Goal: Information Seeking & Learning: Learn about a topic

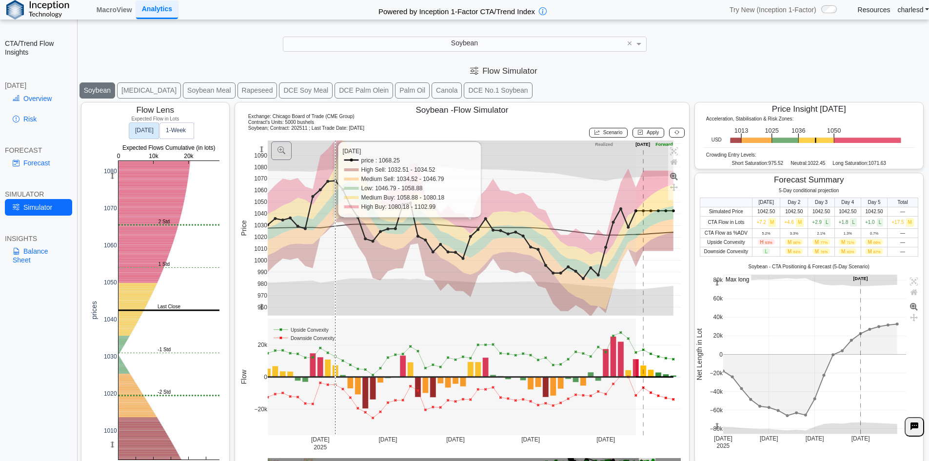
scroll to position [16, 0]
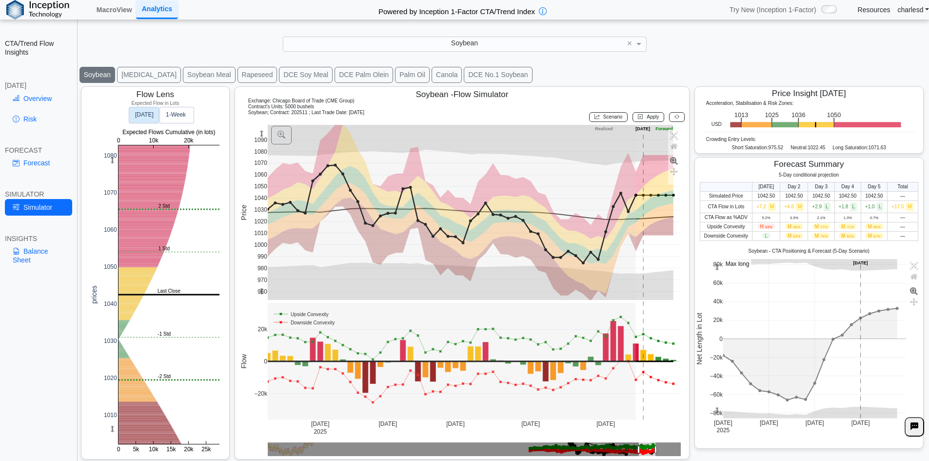
drag, startPoint x: 245, startPoint y: 99, endPoint x: 373, endPoint y: 113, distance: 128.5
click at [373, 113] on div "Exchange: Chicago Board of Trade (CME Group) Contract's Units: 5000 bushels Soy…" at bounding box center [462, 111] width 446 height 26
click at [373, 113] on div "Soybean ; Contract: 202511 ; Last Trade Date: 2025-08-15 Scenario Apply" at bounding box center [462, 117] width 446 height 15
drag, startPoint x: 239, startPoint y: 93, endPoint x: 405, endPoint y: 111, distance: 167.2
click at [405, 111] on div "Soybean - Flow Simulator Exchange: Chicago Board of Trade (CME Group) Contract'…" at bounding box center [462, 272] width 455 height 373
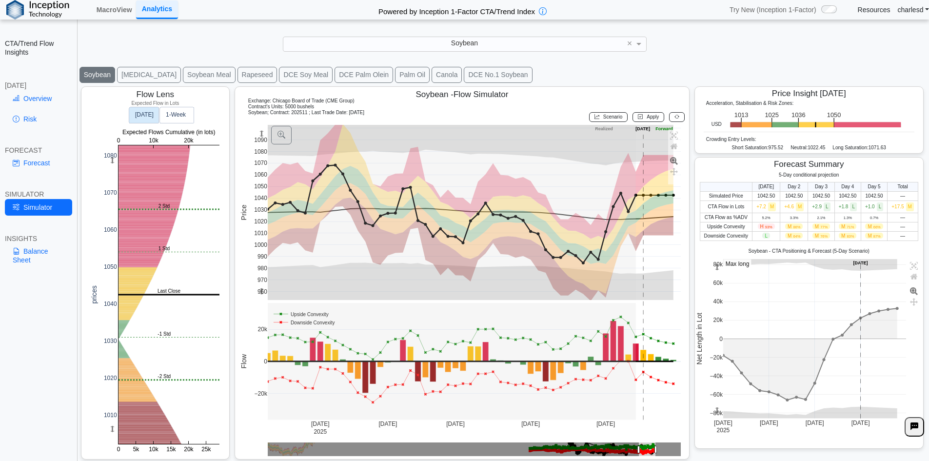
click at [405, 111] on div "Soybean ; Contract: 202511 ; Last Trade Date: 2025-08-15 Scenario Apply" at bounding box center [462, 117] width 446 height 15
drag, startPoint x: 243, startPoint y: 93, endPoint x: 386, endPoint y: 114, distance: 144.4
click at [386, 114] on div "Soybean - Flow Simulator Exchange: Chicago Board of Trade (CME Group) Contract'…" at bounding box center [462, 272] width 455 height 373
click at [401, 46] on div "Soybean" at bounding box center [464, 44] width 363 height 14
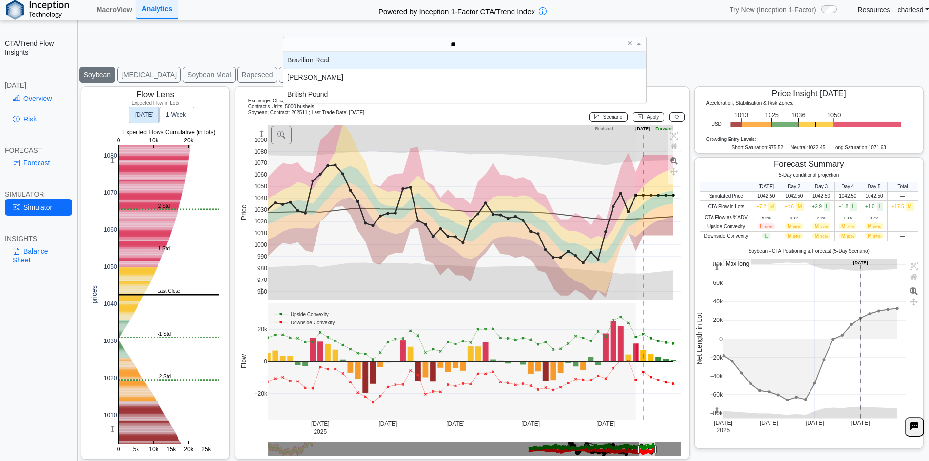
scroll to position [0, 0]
type input "***"
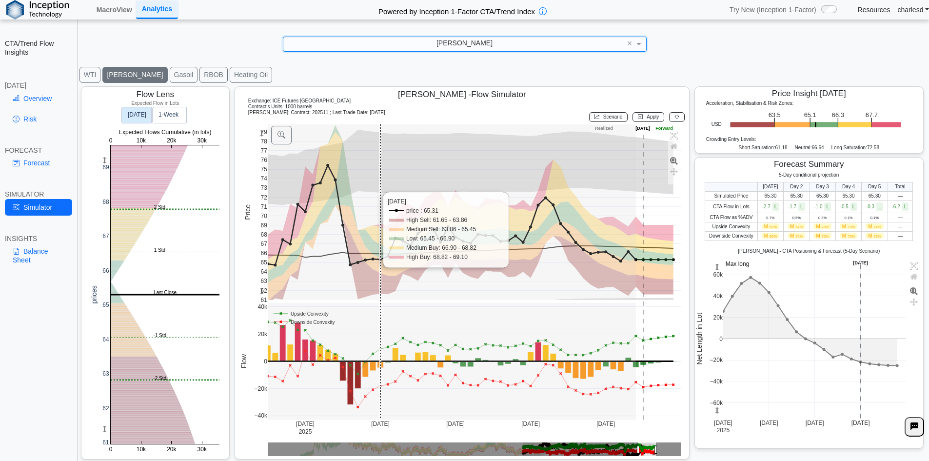
click at [378, 195] on rect at bounding box center [475, 212] width 414 height 176
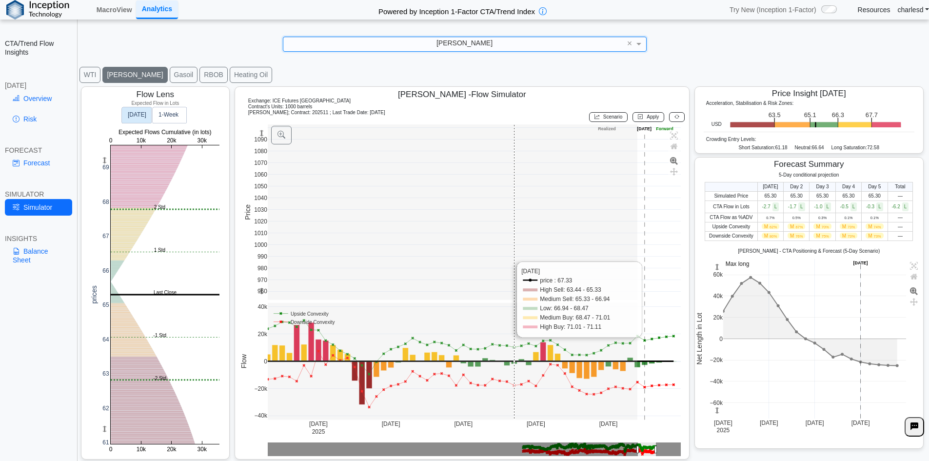
click at [508, 228] on rect at bounding box center [475, 212] width 414 height 176
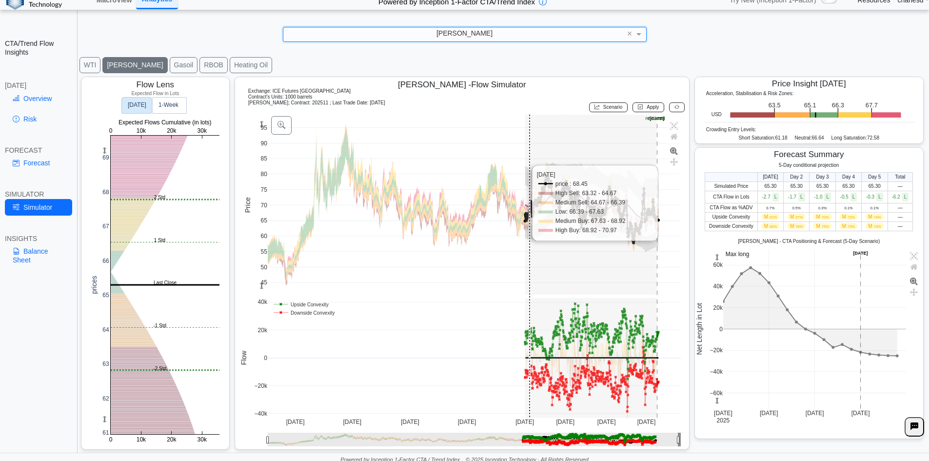
scroll to position [14, 0]
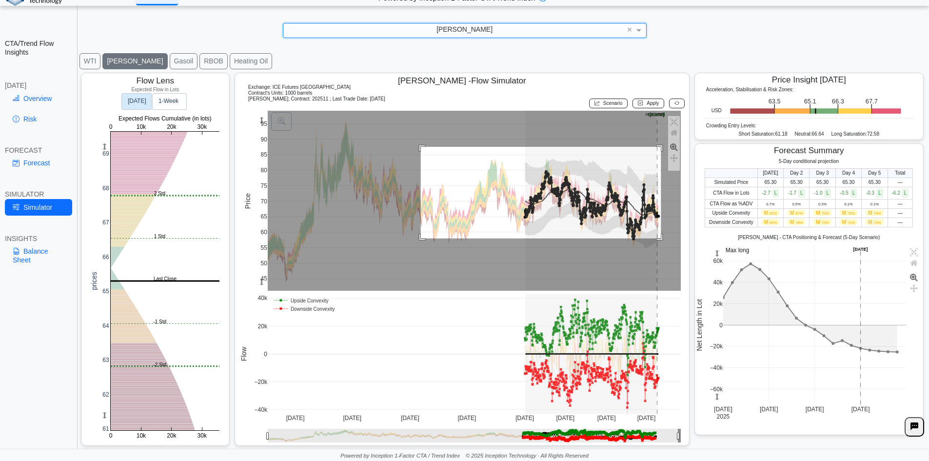
drag, startPoint x: 419, startPoint y: 147, endPoint x: 659, endPoint y: 239, distance: 256.8
click at [659, 239] on rect at bounding box center [475, 201] width 414 height 180
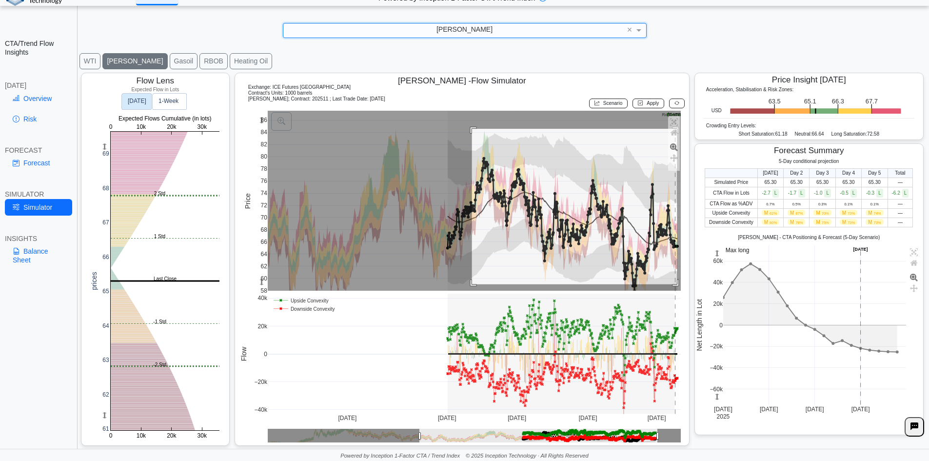
drag, startPoint x: 471, startPoint y: 129, endPoint x: 676, endPoint y: 285, distance: 257.6
click at [676, 285] on rect at bounding box center [475, 201] width 414 height 180
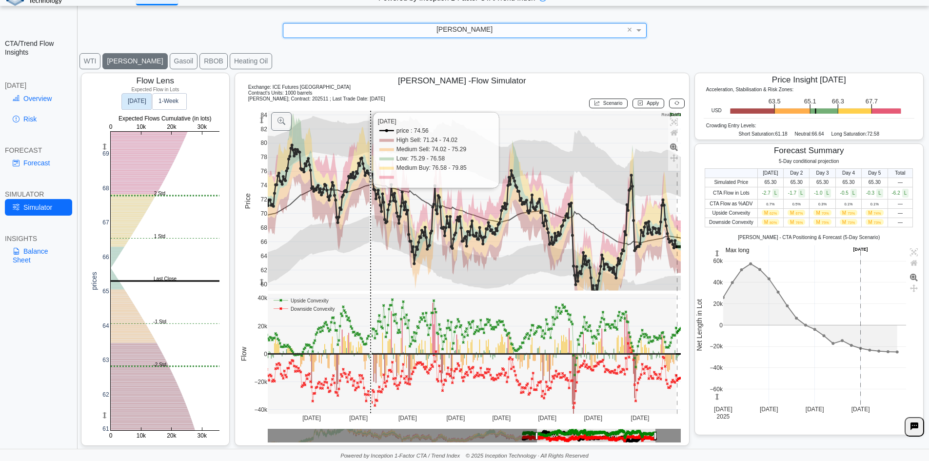
click at [395, 168] on rect at bounding box center [475, 201] width 414 height 180
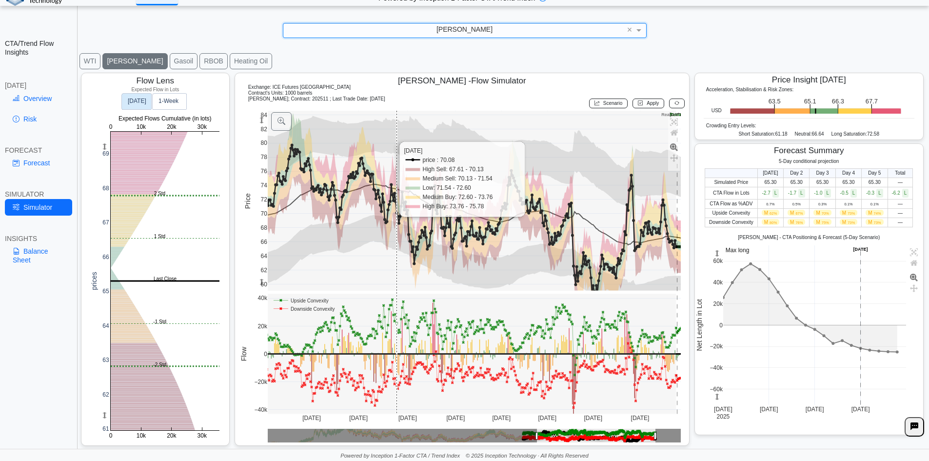
click at [395, 168] on rect at bounding box center [475, 201] width 414 height 180
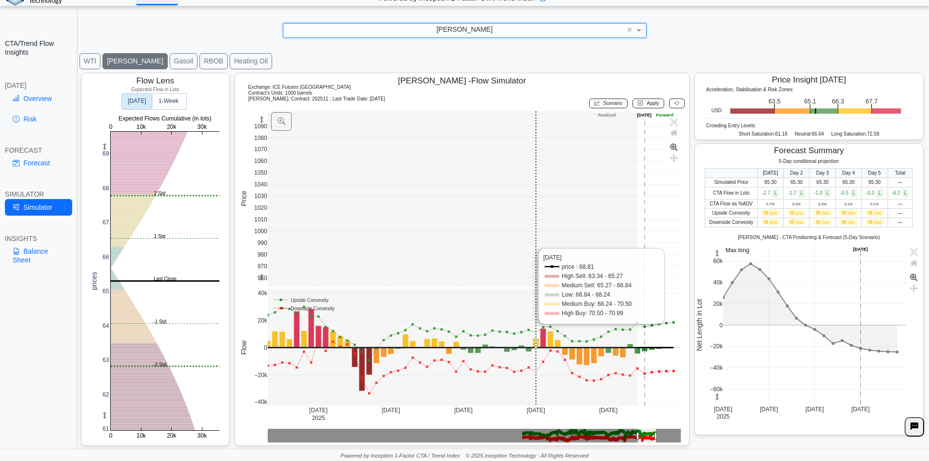
click at [552, 149] on rect at bounding box center [475, 199] width 414 height 176
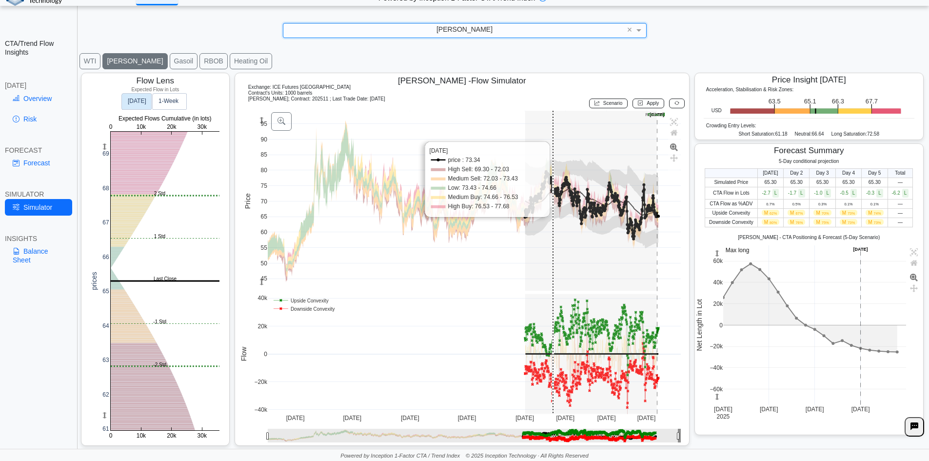
click at [553, 156] on rect at bounding box center [475, 201] width 414 height 180
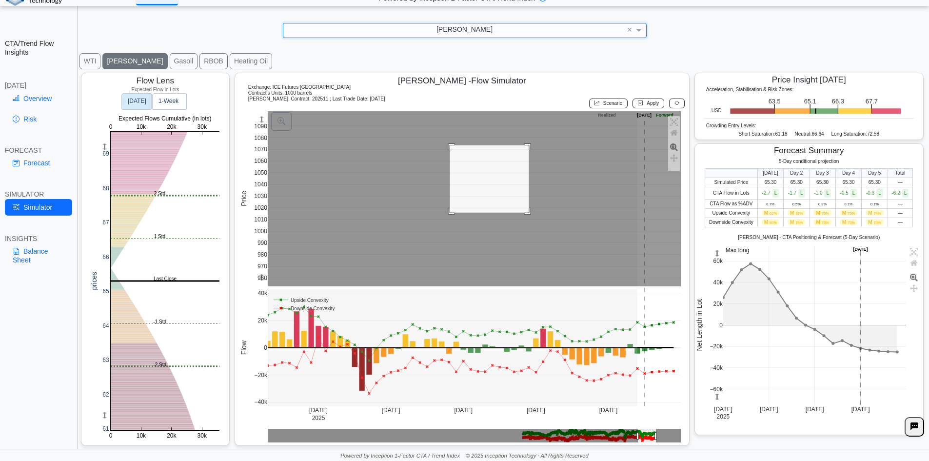
drag, startPoint x: 460, startPoint y: 152, endPoint x: 526, endPoint y: 205, distance: 85.0
click at [529, 214] on rect at bounding box center [475, 199] width 414 height 176
click at [530, 211] on rect at bounding box center [475, 199] width 414 height 176
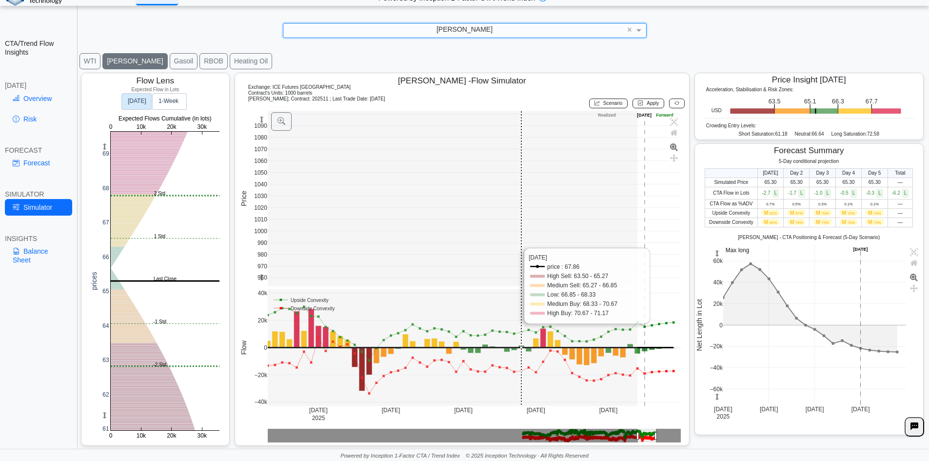
click at [523, 192] on rect at bounding box center [475, 199] width 414 height 176
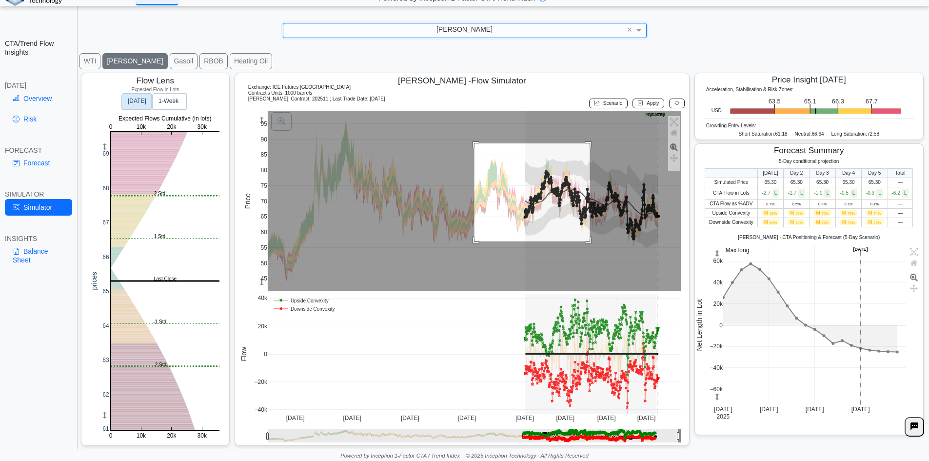
drag, startPoint x: 473, startPoint y: 144, endPoint x: 589, endPoint y: 242, distance: 151.5
click at [589, 242] on rect at bounding box center [475, 201] width 414 height 180
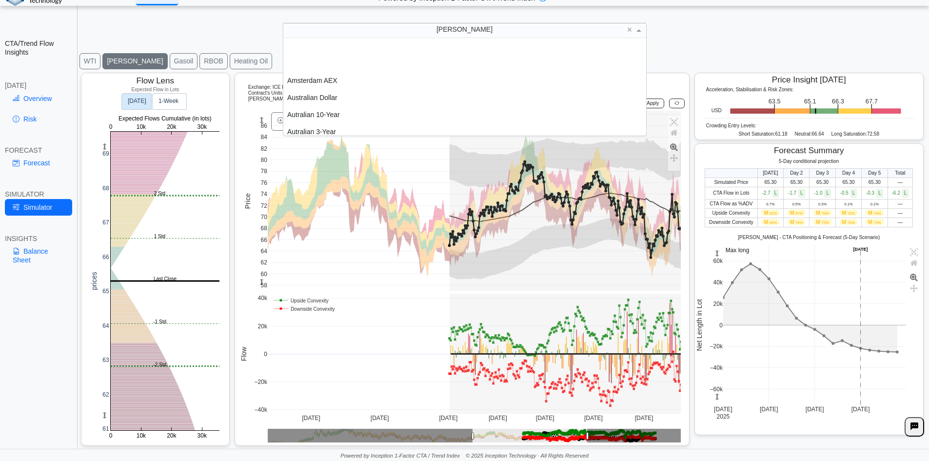
click at [449, 32] on div "[PERSON_NAME]" at bounding box center [464, 30] width 363 height 14
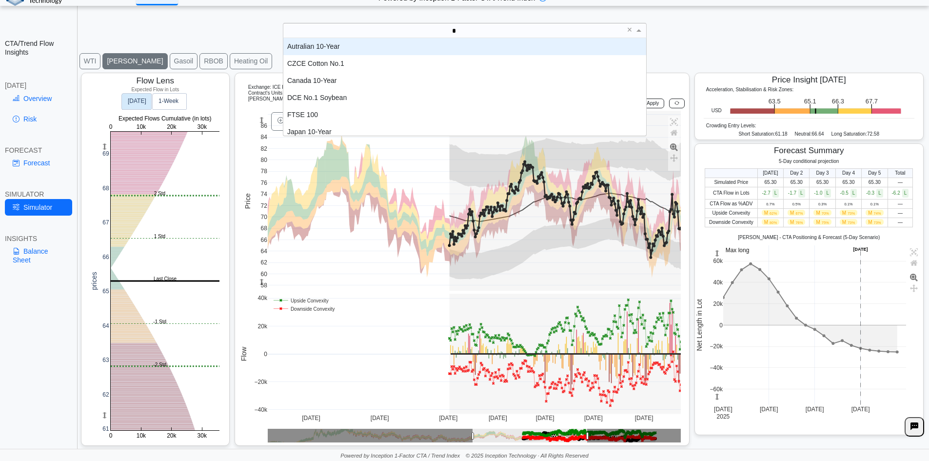
type input "**"
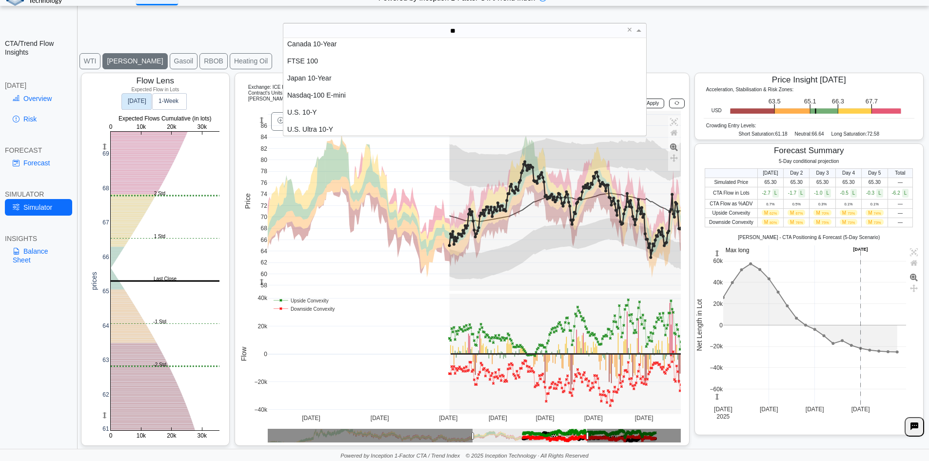
scroll to position [22, 0]
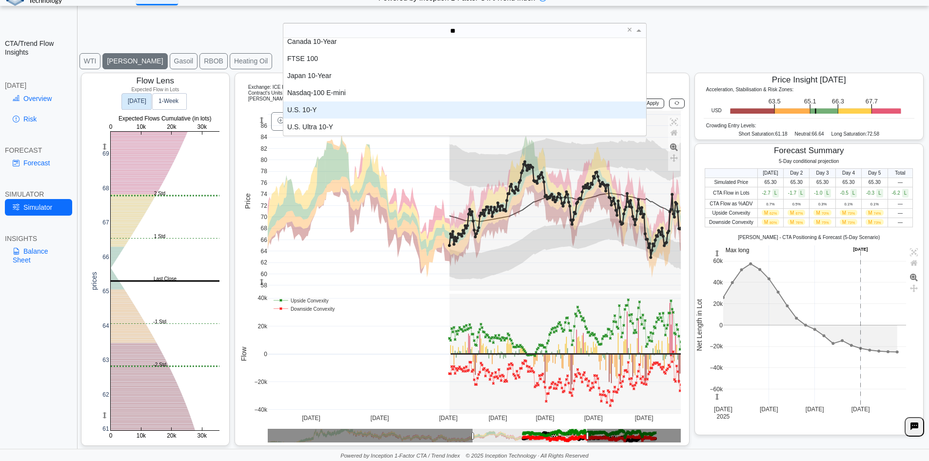
click at [351, 115] on div "U.S. 10-Y" at bounding box center [464, 109] width 363 height 17
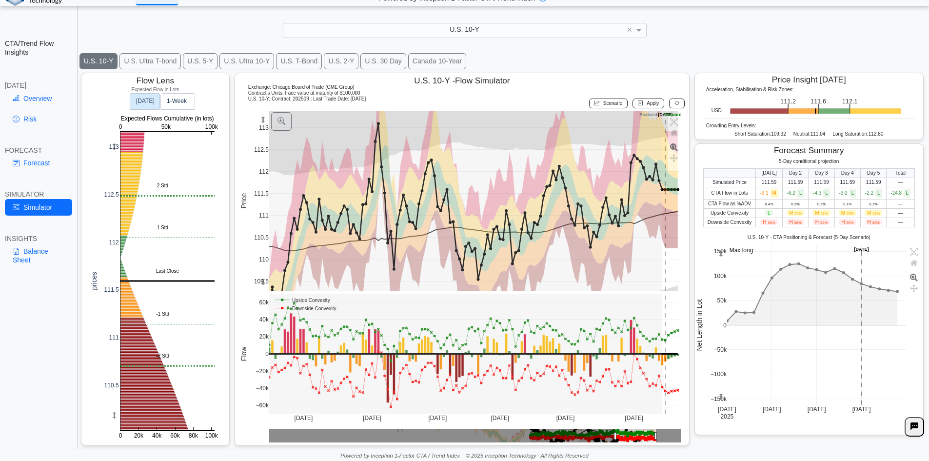
click at [428, 23] on div "U.S. 10-Y ×" at bounding box center [465, 30] width 364 height 15
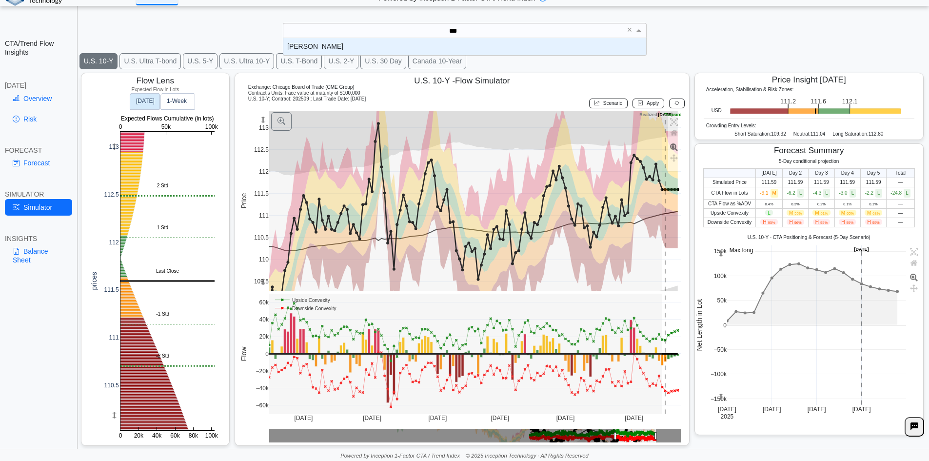
scroll to position [10, 356]
type input "*****"
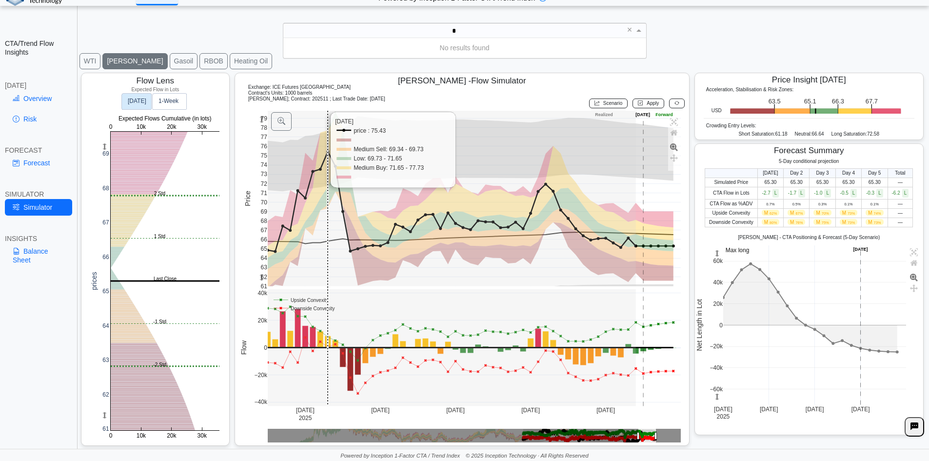
type input "*"
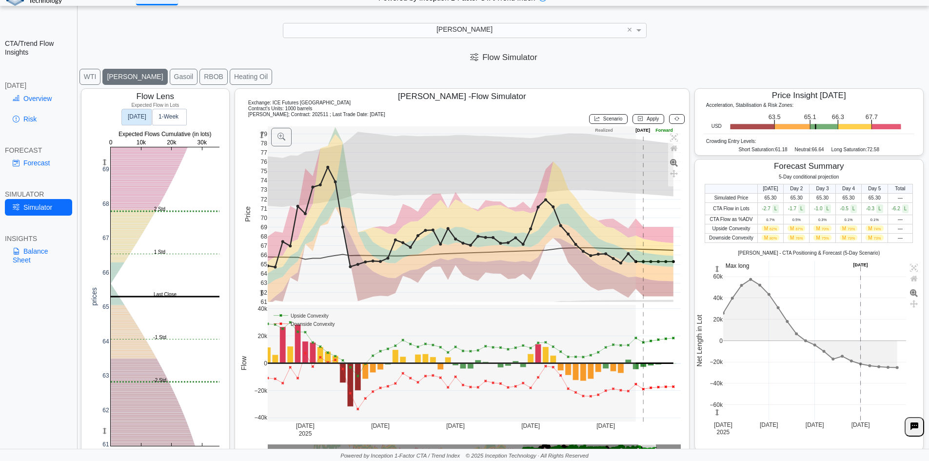
scroll to position [16, 0]
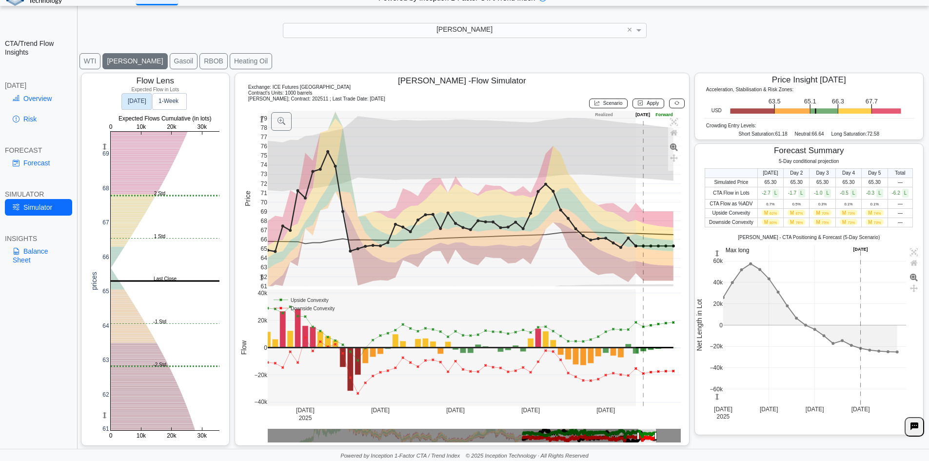
click at [462, 28] on span "[PERSON_NAME]" at bounding box center [464, 29] width 56 height 8
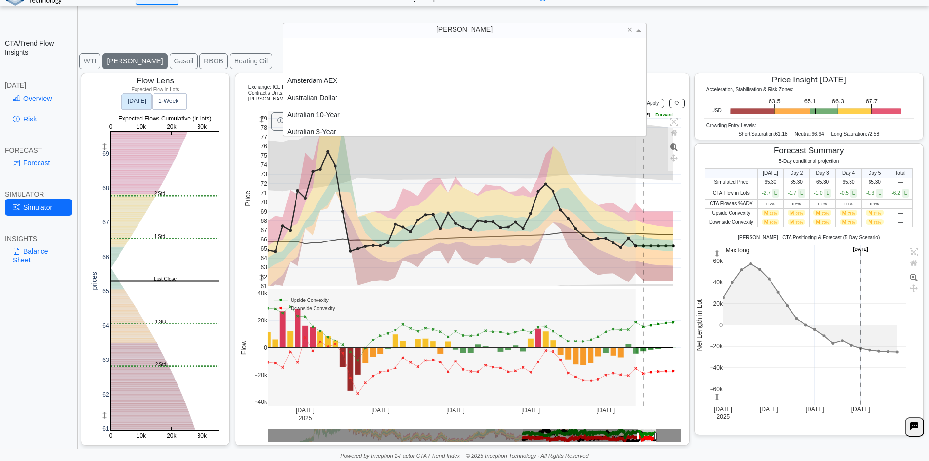
scroll to position [90, 356]
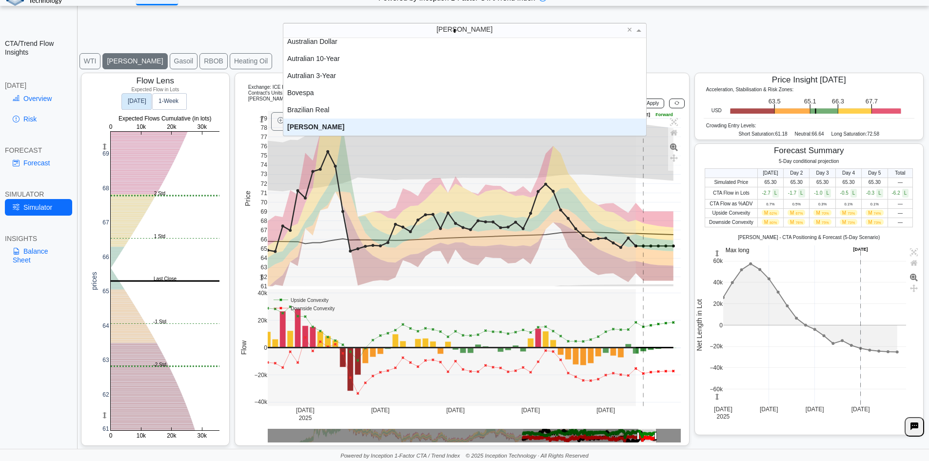
type input "**"
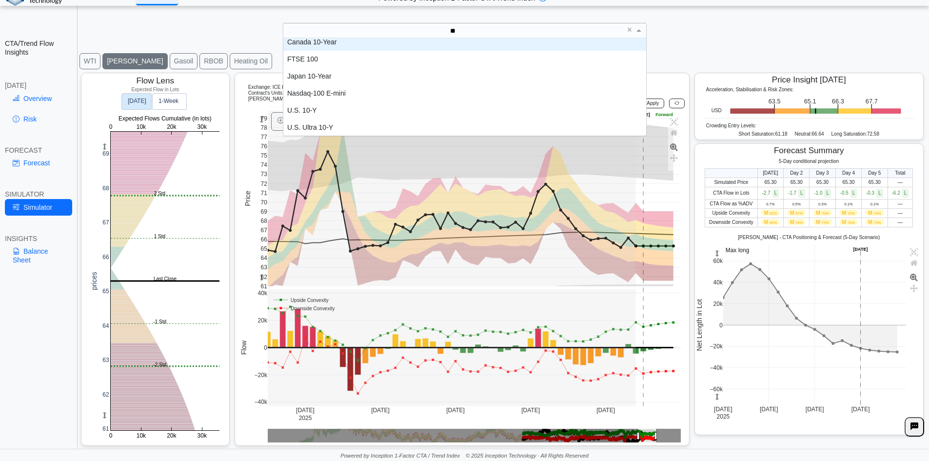
scroll to position [22, 0]
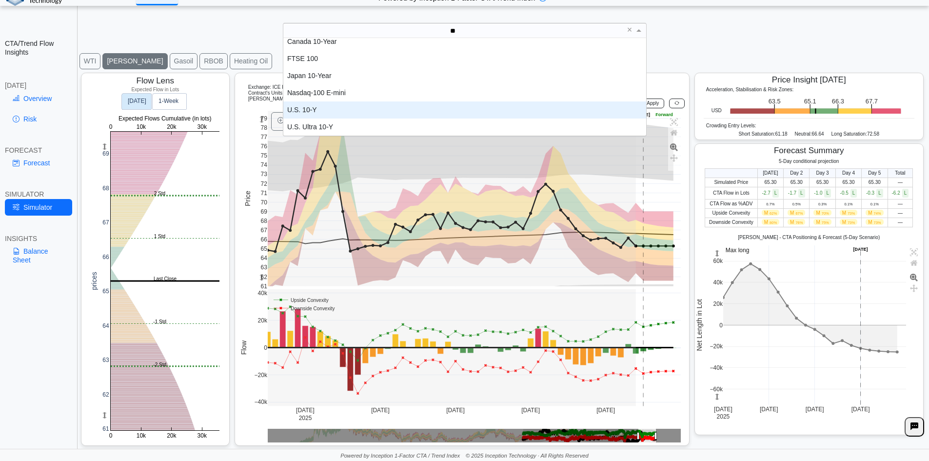
click at [336, 114] on div "U.S. 10-Y" at bounding box center [464, 109] width 363 height 17
